Goal: Communication & Community: Answer question/provide support

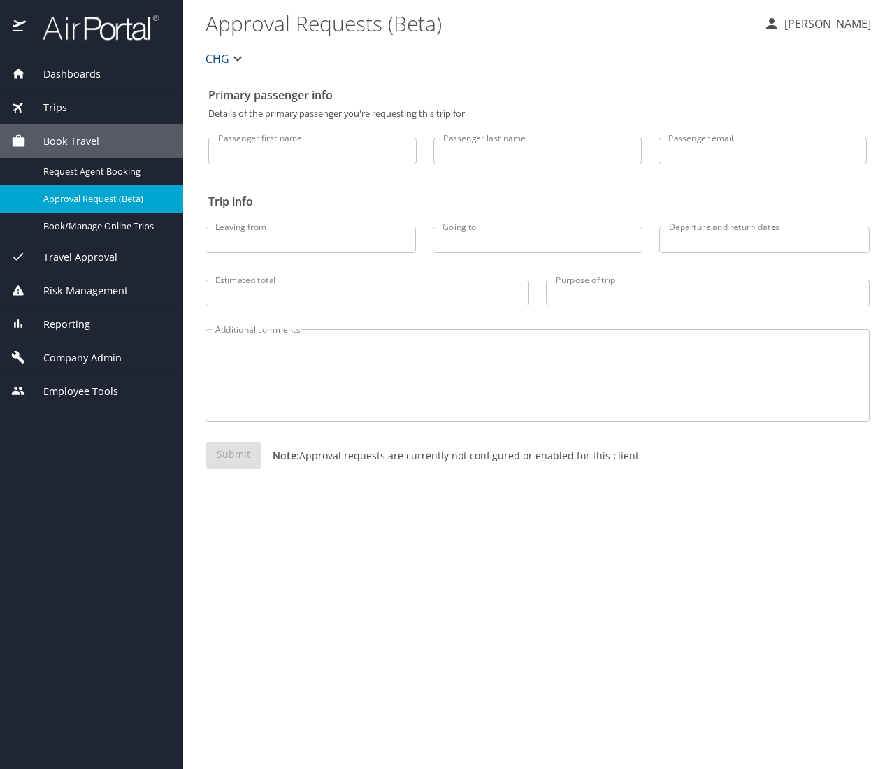
click at [92, 111] on div "Trips" at bounding box center [91, 107] width 161 height 15
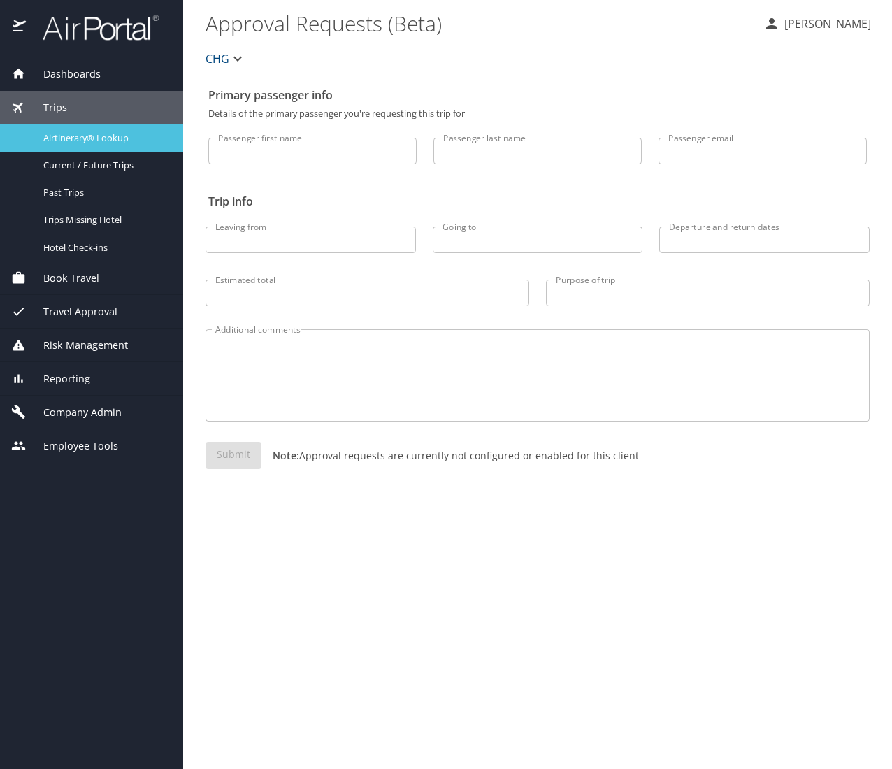
click at [121, 136] on span "Airtinerary® Lookup" at bounding box center [104, 137] width 123 height 13
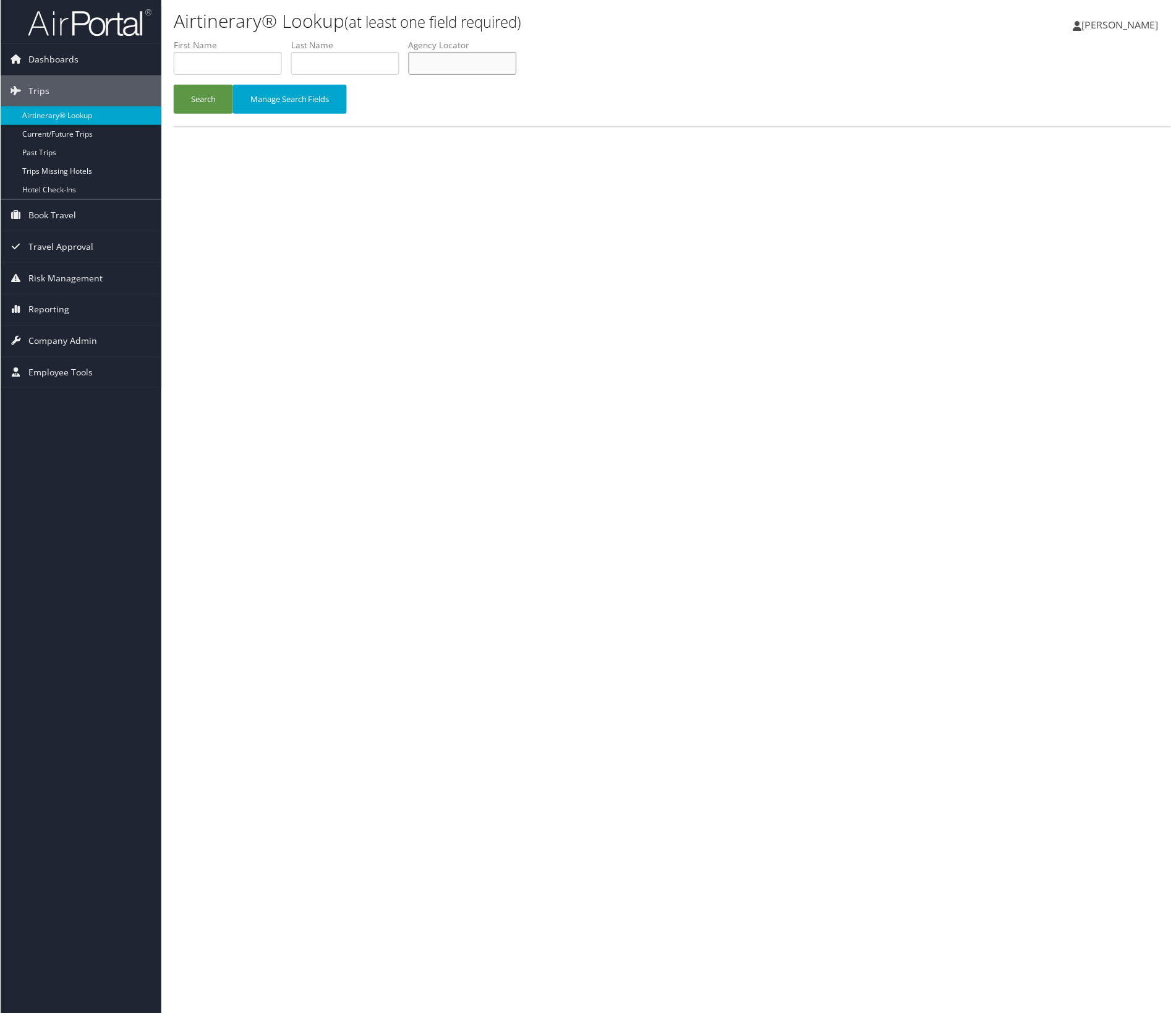
click at [516, 75] on input "text" at bounding box center [462, 64] width 108 height 23
paste input "YGYMVZ"
type input "YGYMVZ"
click at [173, 85] on button "Search" at bounding box center [202, 99] width 59 height 29
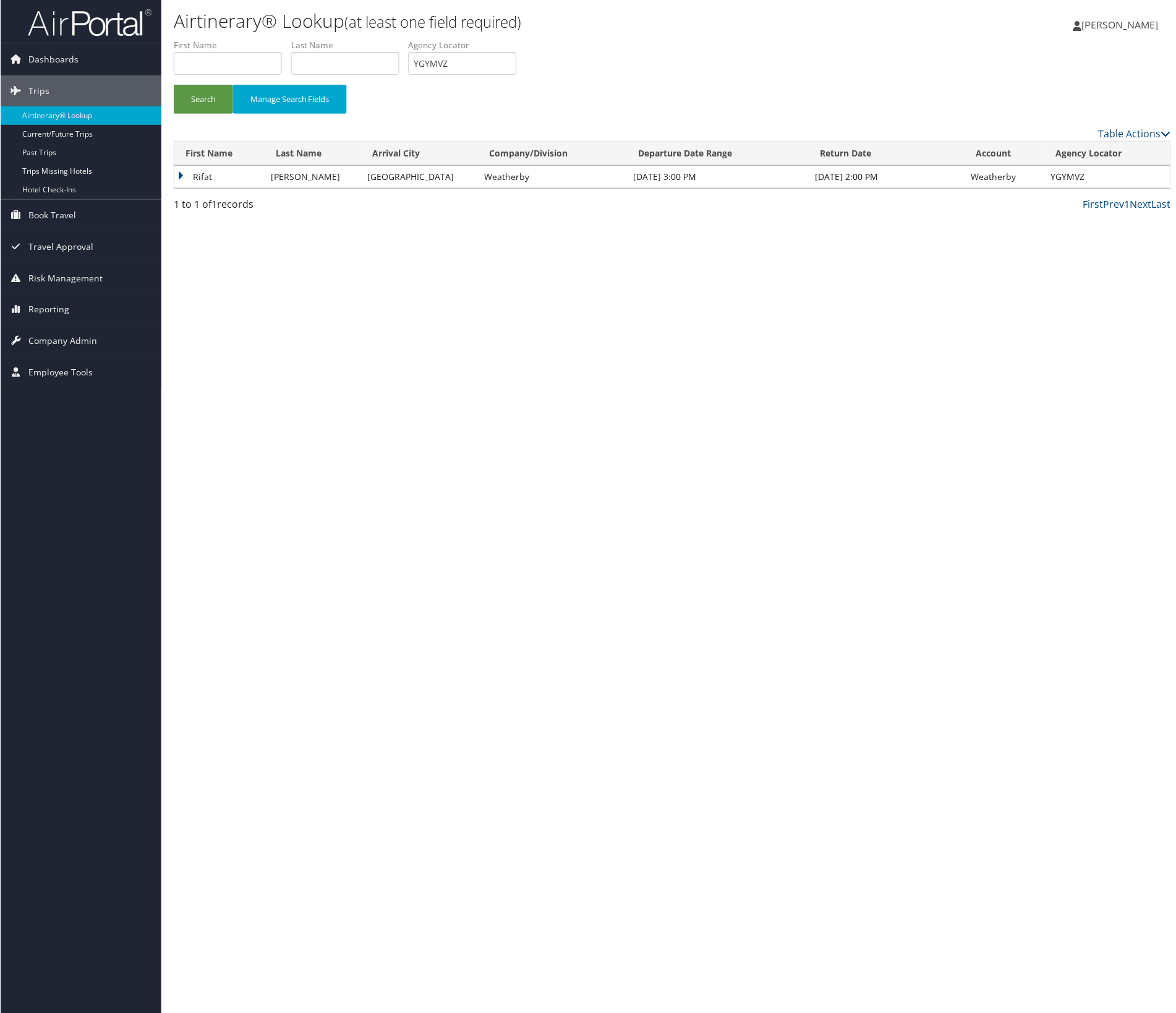
click at [199, 188] on td "Rifat" at bounding box center [219, 176] width 91 height 22
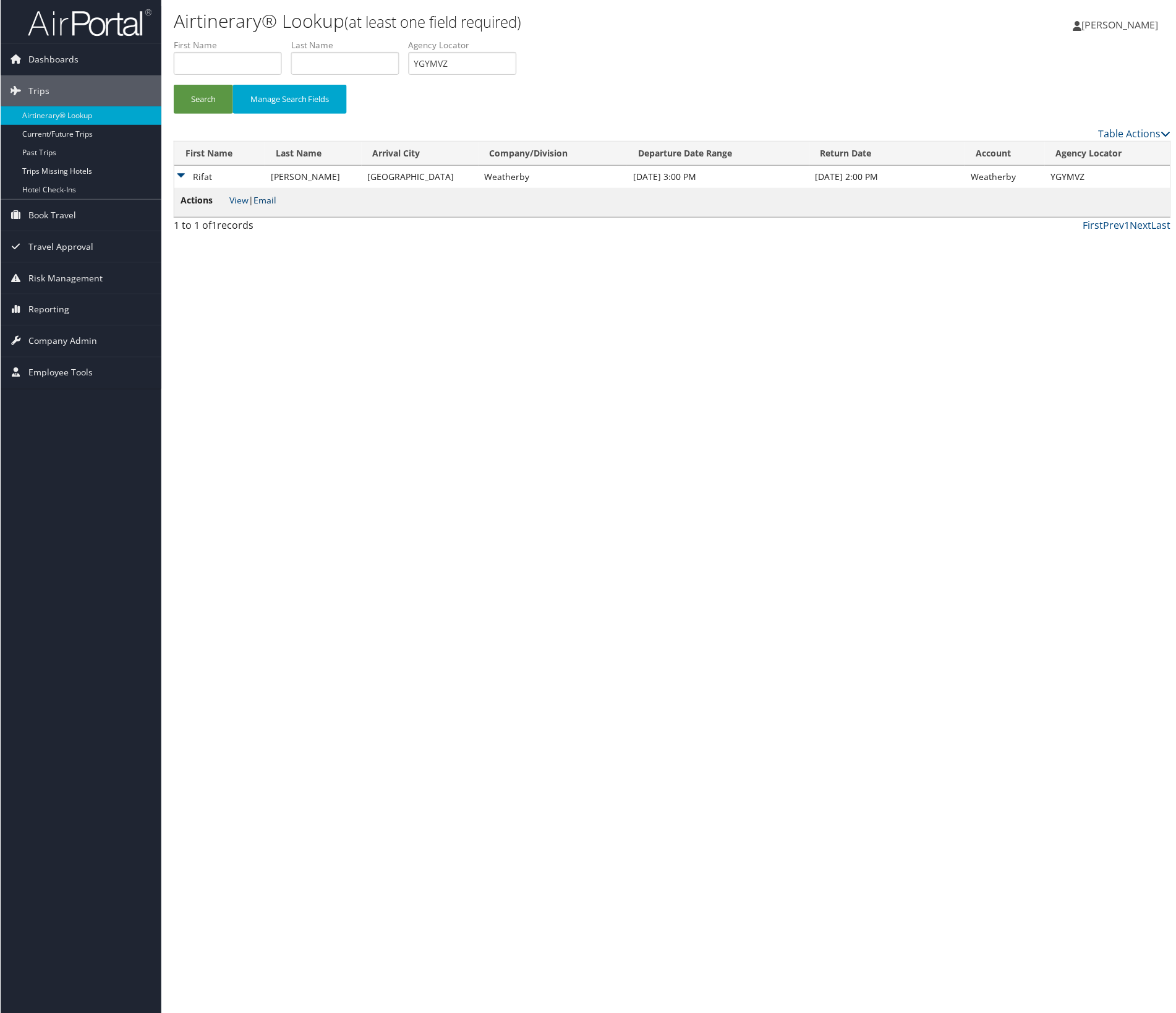
click at [276, 206] on link "Email" at bounding box center [264, 200] width 23 height 11
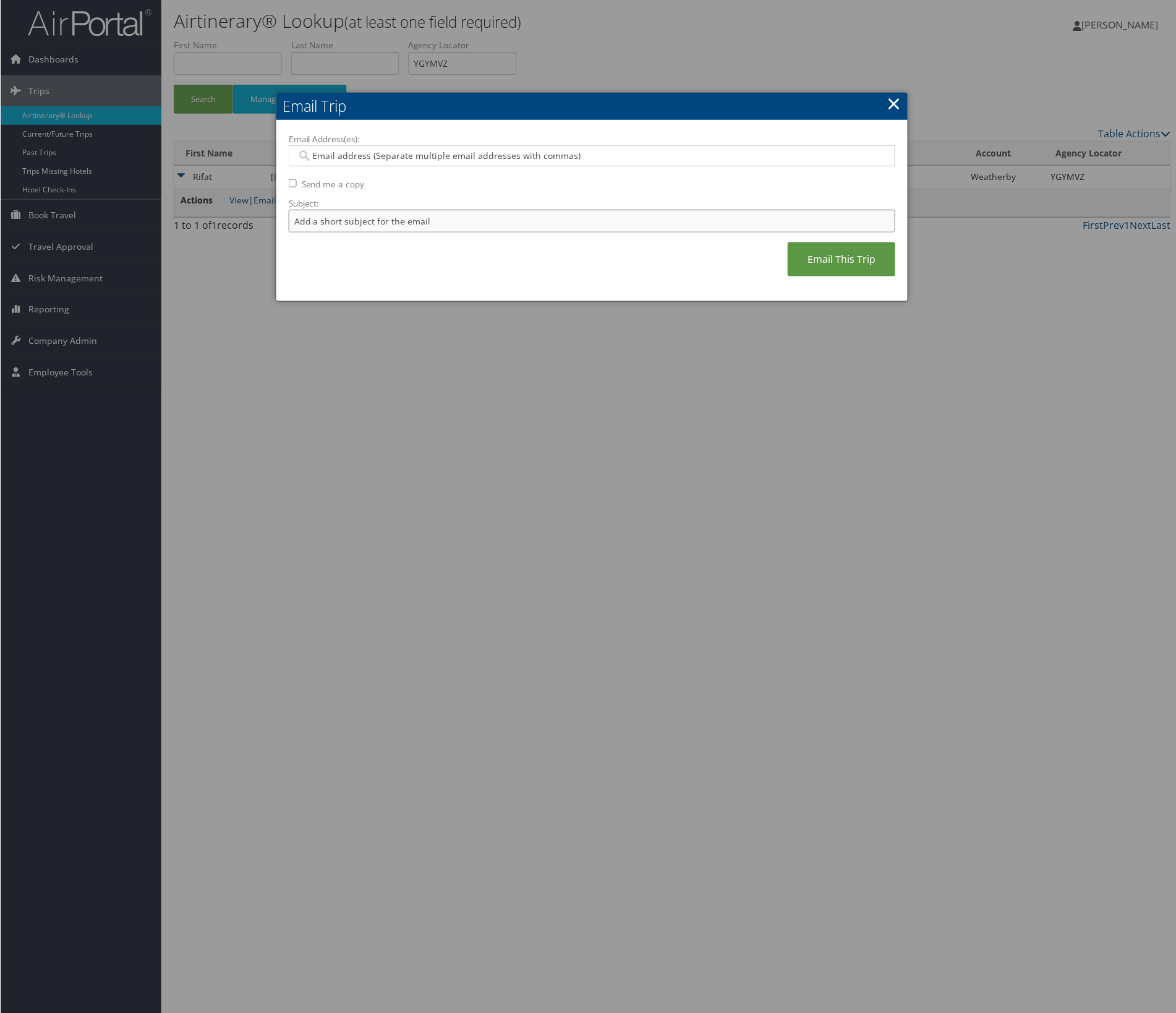
click at [409, 232] on input "Subject:" at bounding box center [592, 221] width 607 height 23
click at [579, 232] on input "Itinerary Change. Please see notes in TR-748126" at bounding box center [592, 221] width 607 height 23
paste input "57771"
type input "Itinerary Change. Please see notes in TR-757771"
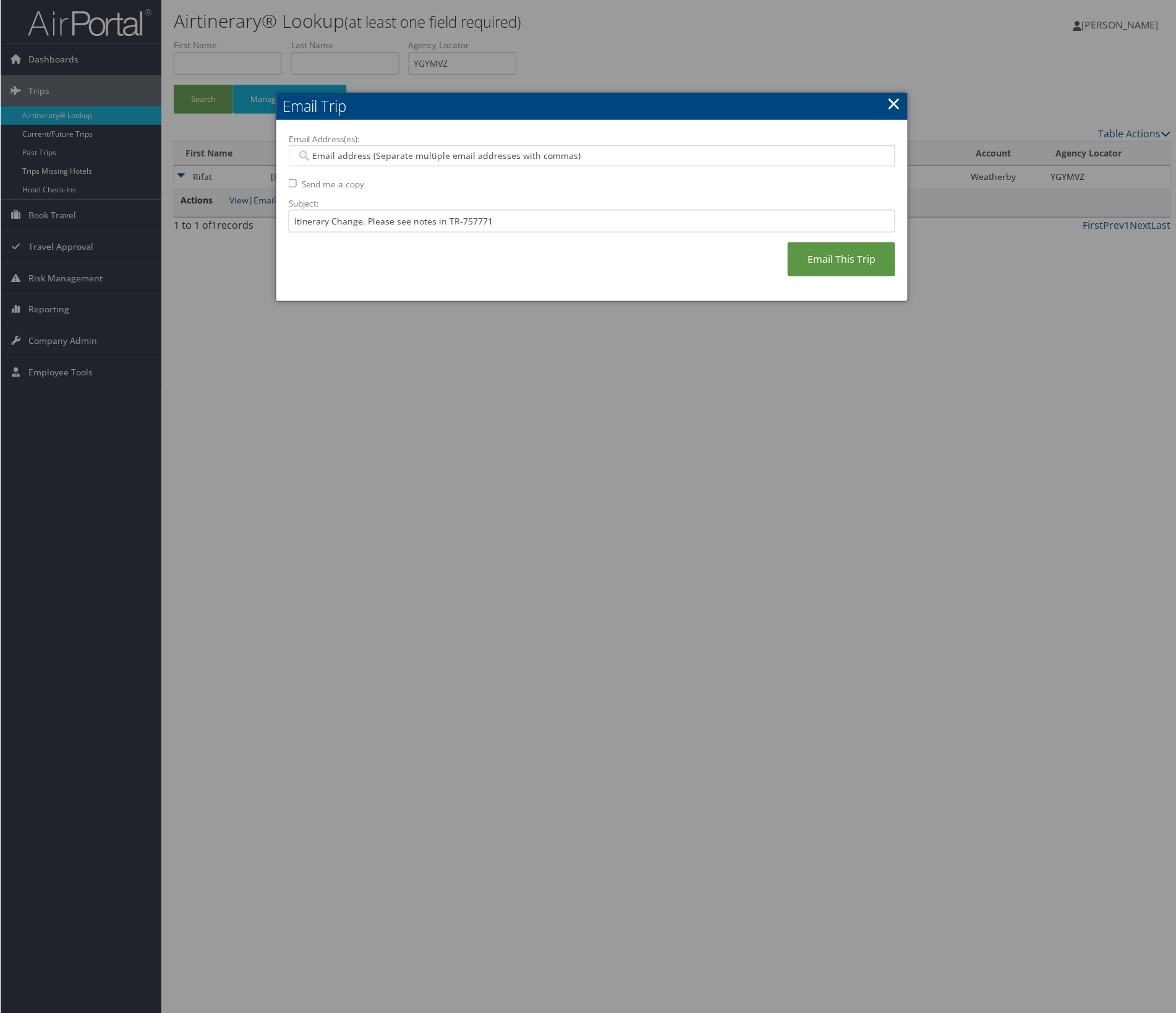
click at [483, 162] on input "Email Address(es):" at bounding box center [584, 156] width 575 height 12
type input "chris"
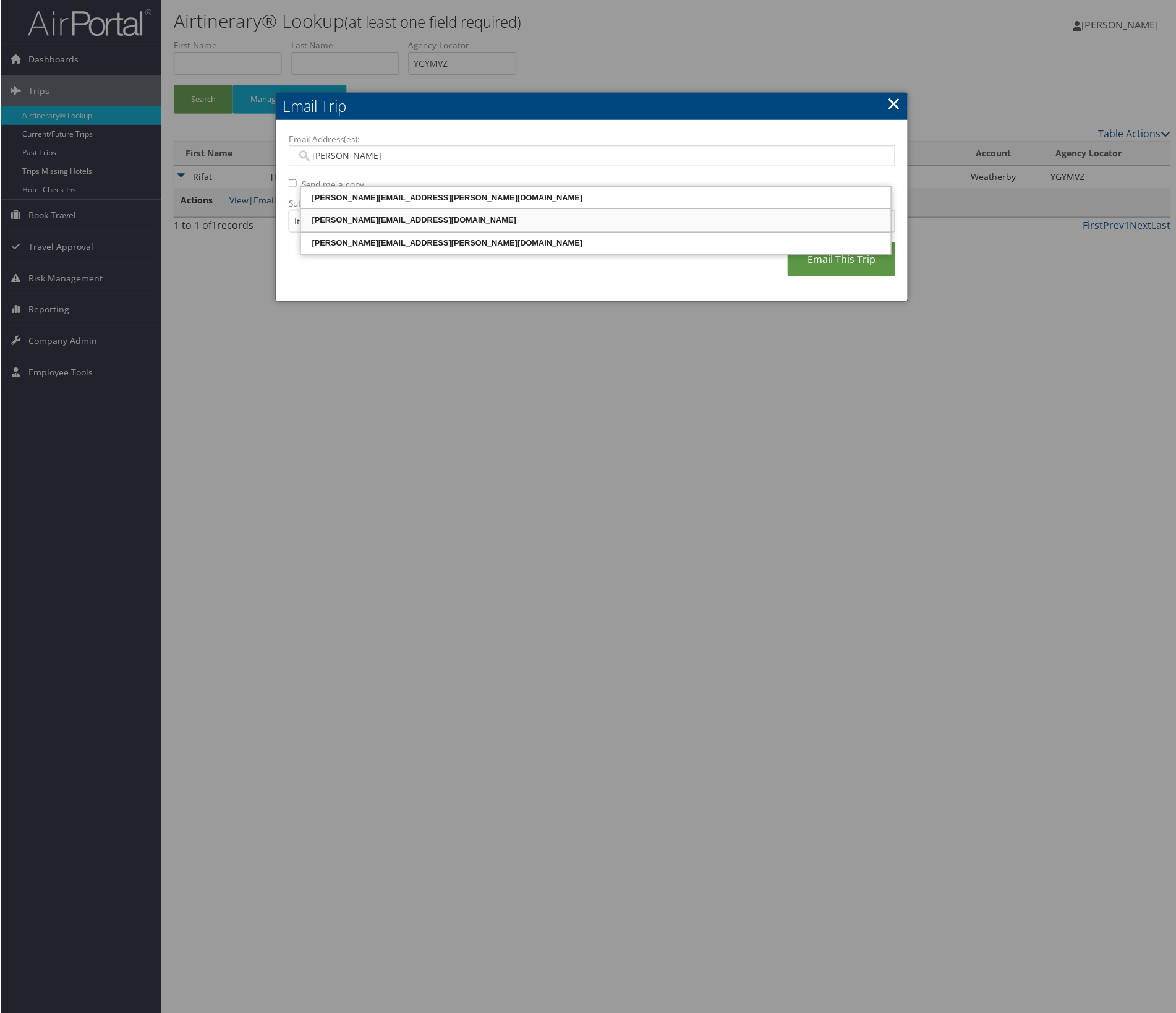
click at [477, 226] on div "christy.compagines@weatherbyhealthcare.com" at bounding box center [596, 220] width 587 height 12
type input "christy.compagines@weatherbyhealthcare.com"
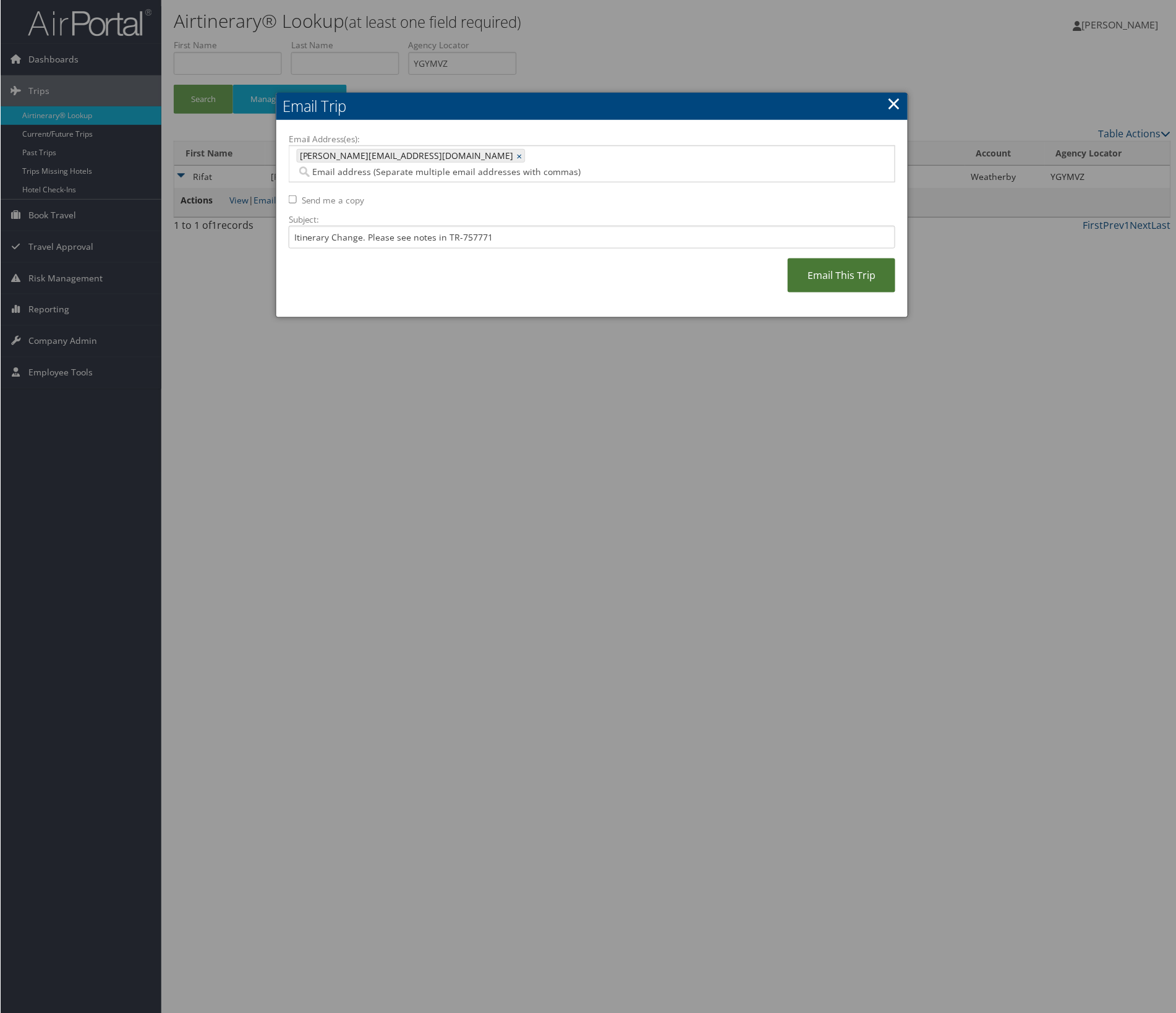
click at [788, 293] on link "Email This Trip" at bounding box center [842, 275] width 108 height 34
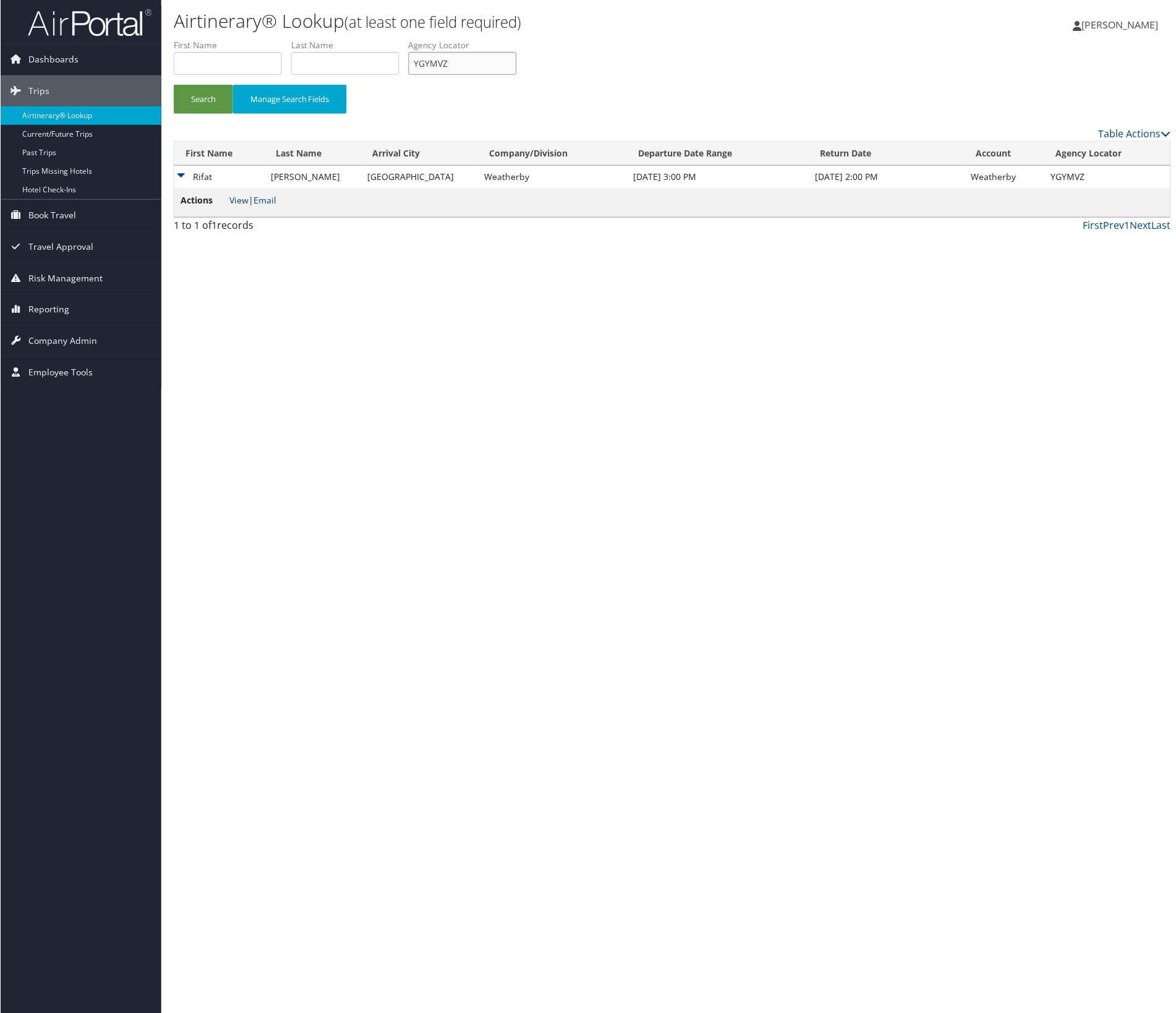
click at [516, 75] on input "YGYMVZ" at bounding box center [462, 64] width 108 height 23
paste input "SYSUXO"
type input "SYSUXO"
click at [173, 85] on button "Search" at bounding box center [202, 99] width 59 height 29
